Goal: Task Accomplishment & Management: Complete application form

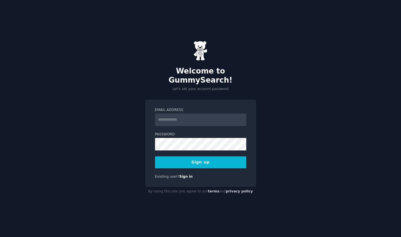
click at [0, 237] on com-1password-button at bounding box center [0, 237] width 0 height 0
click at [209, 117] on input "Email Address" at bounding box center [200, 119] width 91 height 12
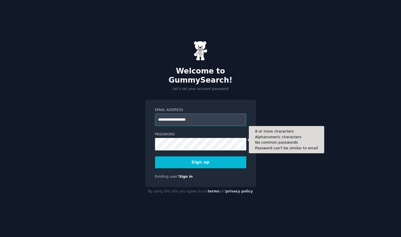
type input "**********"
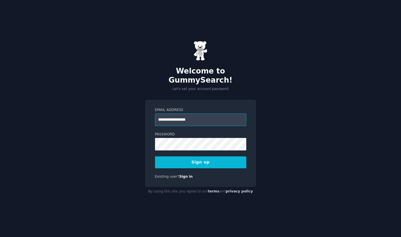
click at [215, 115] on input "**********" at bounding box center [200, 119] width 91 height 12
click at [214, 156] on button "Sign up" at bounding box center [200, 162] width 91 height 12
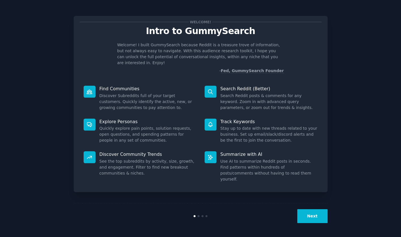
click at [310, 213] on button "Next" at bounding box center [313, 216] width 30 height 14
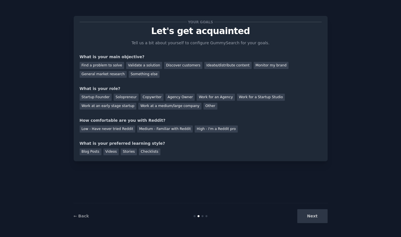
click at [310, 213] on div "Next" at bounding box center [285, 216] width 85 height 14
click at [102, 97] on div "Startup Founder" at bounding box center [96, 97] width 32 height 7
click at [117, 67] on div "Find a problem to solve" at bounding box center [102, 65] width 45 height 7
click at [129, 67] on div "Validate a solution" at bounding box center [144, 65] width 36 height 7
click at [167, 67] on div "Discover customers" at bounding box center [183, 65] width 38 height 7
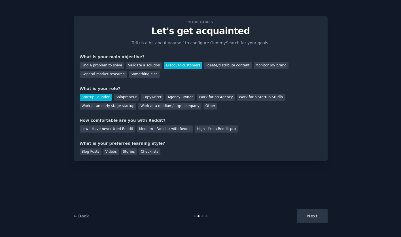
click at [108, 61] on div "Find a problem to solve Validate a solution Discover customers Ideate/distribut…" at bounding box center [201, 69] width 242 height 18
click at [108, 64] on div "Find a problem to solve" at bounding box center [102, 65] width 45 height 7
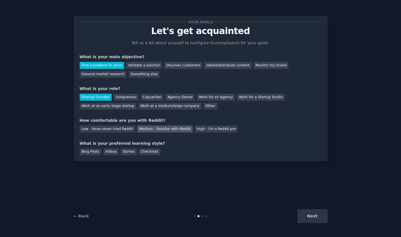
click at [180, 132] on div "Medium - Familiar with Reddit" at bounding box center [165, 128] width 56 height 7
click at [98, 153] on div "Blog Posts" at bounding box center [91, 151] width 22 height 7
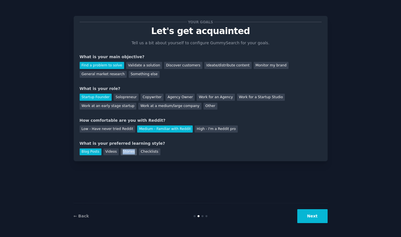
click at [122, 154] on div "Stories" at bounding box center [129, 151] width 16 height 7
click at [97, 152] on div "Blog Posts" at bounding box center [91, 151] width 22 height 7
click at [307, 219] on button "Next" at bounding box center [313, 216] width 30 height 14
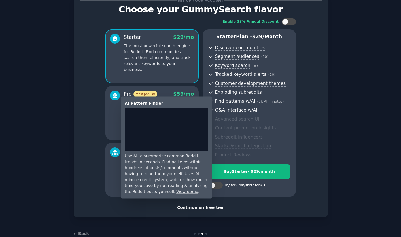
scroll to position [35, 0]
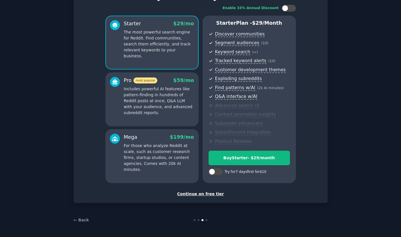
click at [204, 191] on div "Set up your account Choose your GummySearch flavor Enable 33% Annual Discount S…" at bounding box center [201, 92] width 242 height 210
click at [204, 194] on div "Continue on free tier" at bounding box center [201, 194] width 242 height 6
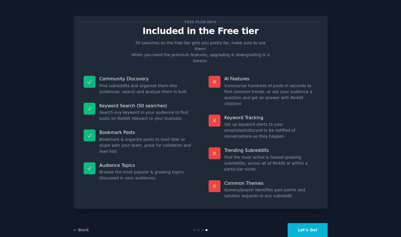
click at [308, 223] on button "Let's Go!" at bounding box center [308, 230] width 40 height 14
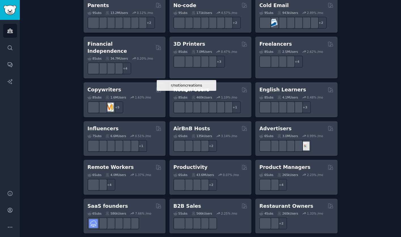
scroll to position [418, 0]
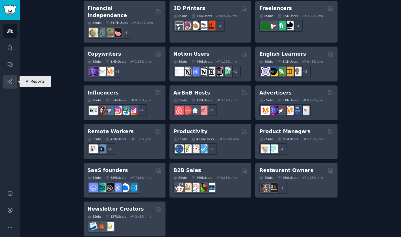
click at [9, 84] on icon "Sidebar" at bounding box center [10, 82] width 6 height 6
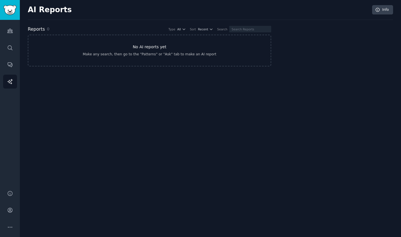
click at [142, 47] on h3 "No AI reports yet" at bounding box center [150, 47] width 34 height 6
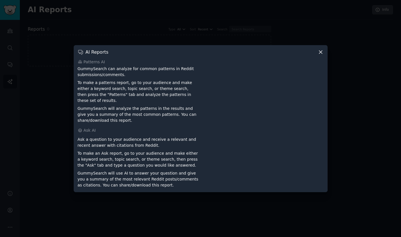
click at [320, 54] on icon at bounding box center [320, 52] width 3 height 3
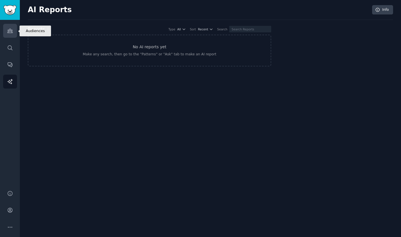
click at [10, 32] on icon "Sidebar" at bounding box center [9, 31] width 5 height 4
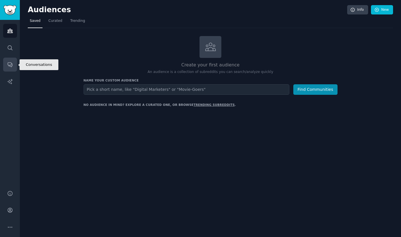
click at [10, 61] on link "Conversations" at bounding box center [10, 65] width 14 height 14
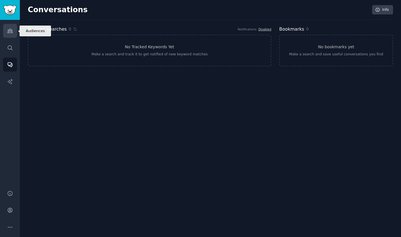
click at [5, 25] on link "Audiences" at bounding box center [10, 31] width 14 height 14
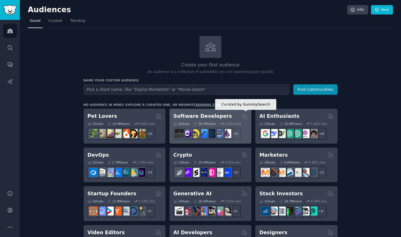
scroll to position [31, 0]
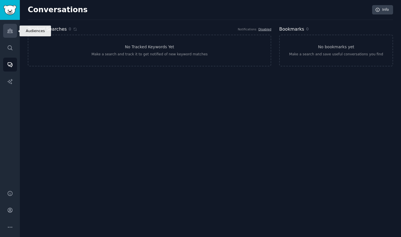
click at [15, 30] on link "Audiences" at bounding box center [10, 31] width 14 height 14
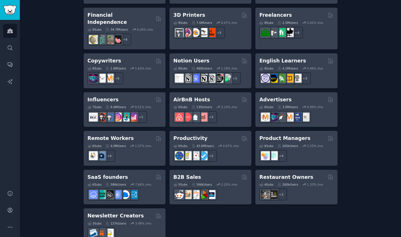
scroll to position [418, 0]
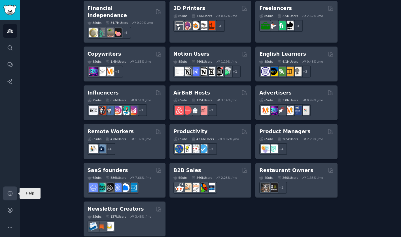
click at [4, 198] on link "Help" at bounding box center [10, 193] width 14 height 14
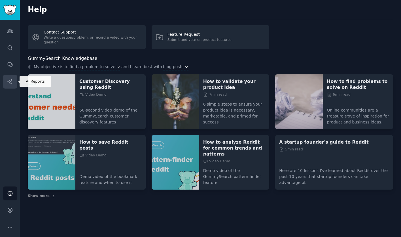
click at [13, 77] on link "AI Reports" at bounding box center [10, 82] width 14 height 14
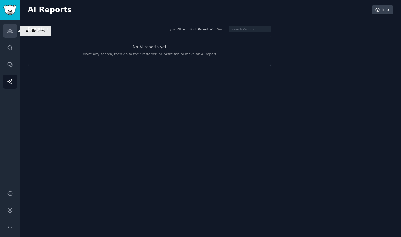
click at [13, 29] on link "Audiences" at bounding box center [10, 31] width 14 height 14
